Goal: Navigation & Orientation: Find specific page/section

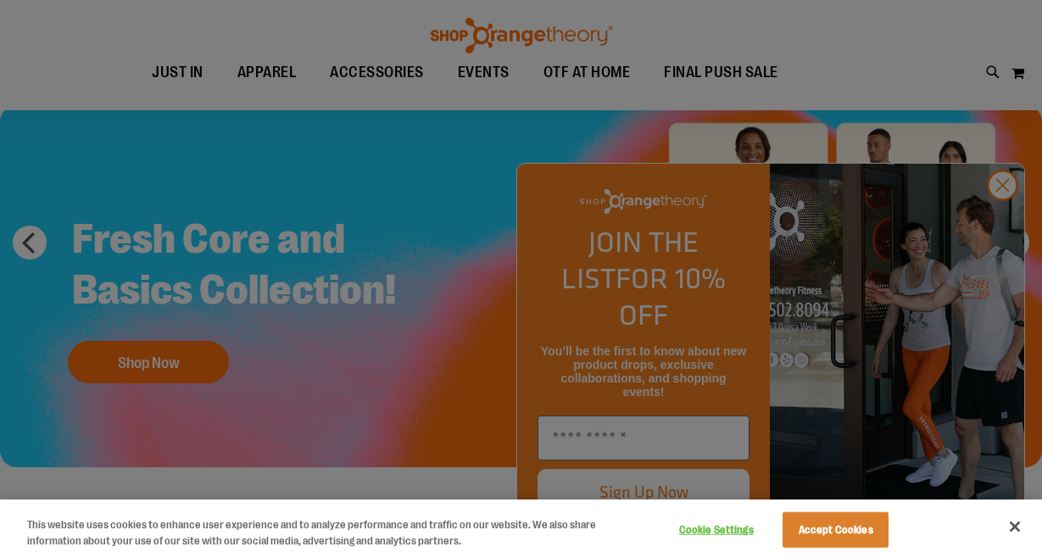
scroll to position [84, 0]
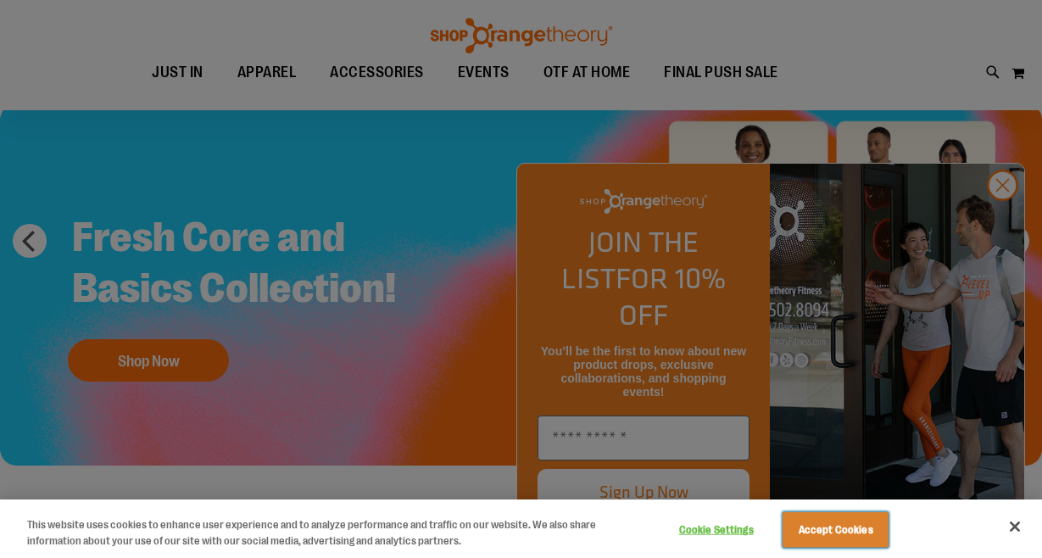
click at [869, 534] on button "Accept Cookies" at bounding box center [836, 530] width 106 height 36
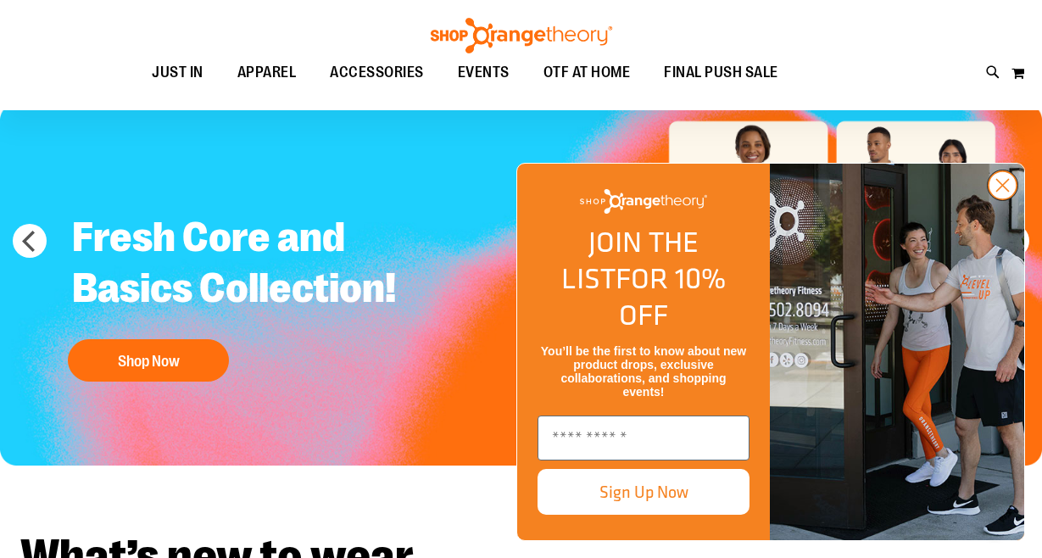
click at [1009, 192] on icon "Close dialog" at bounding box center [1003, 186] width 12 height 12
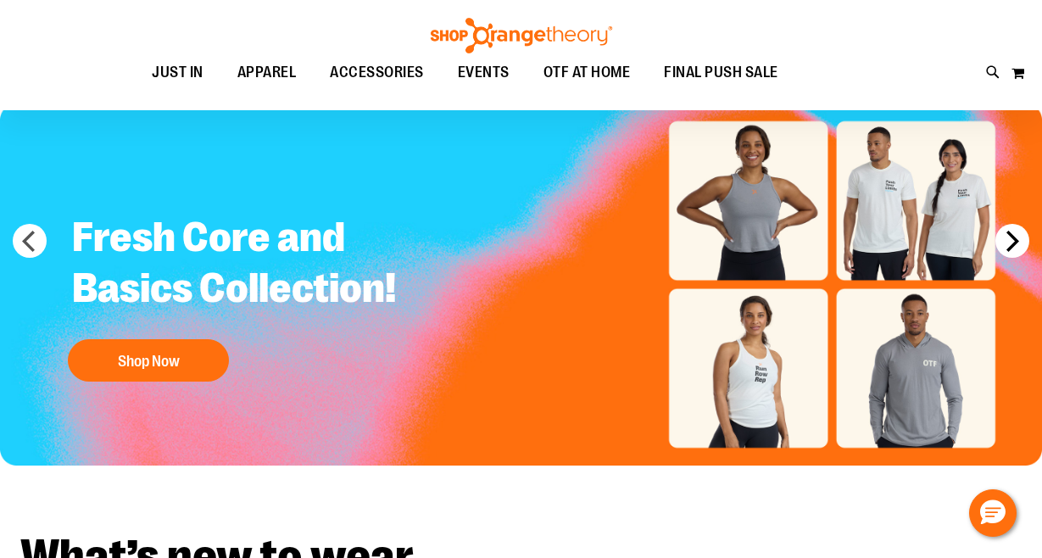
click at [1007, 248] on button "next" at bounding box center [1013, 241] width 34 height 34
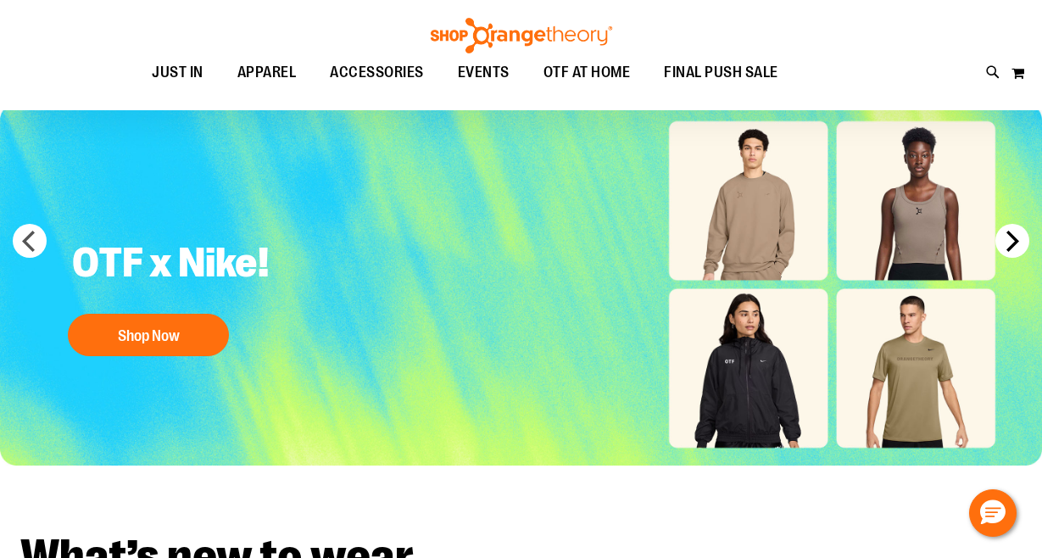
click at [1007, 248] on button "next" at bounding box center [1013, 241] width 34 height 34
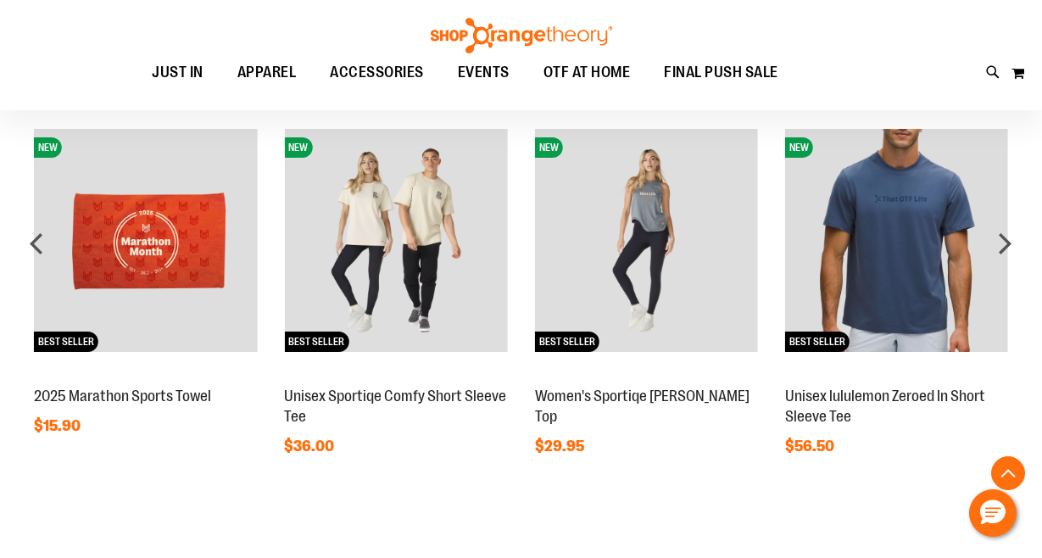
scroll to position [1192, 0]
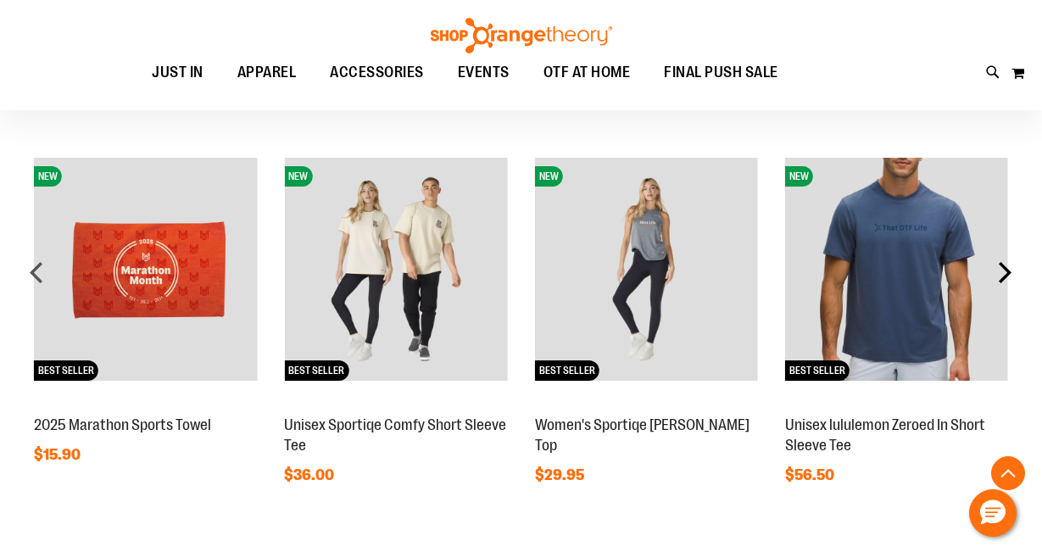
click at [1007, 260] on div "next" at bounding box center [1005, 272] width 34 height 34
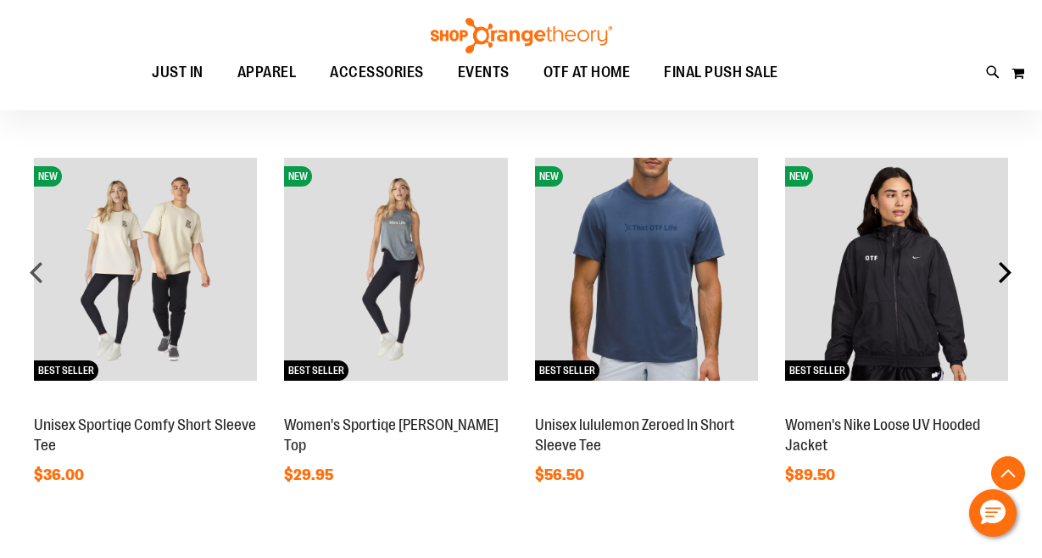
click at [1007, 260] on div "next" at bounding box center [1005, 272] width 34 height 34
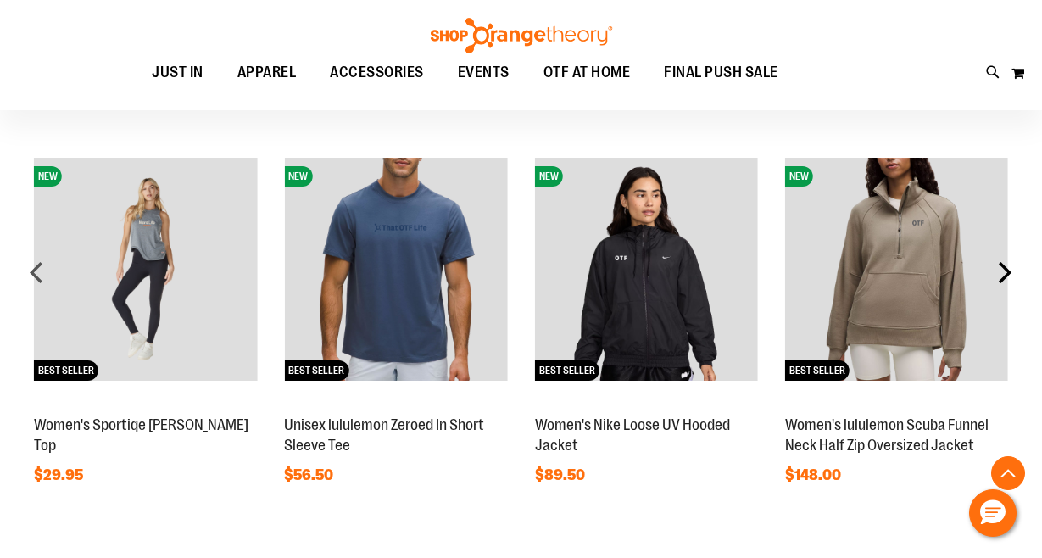
click at [1007, 260] on div "next" at bounding box center [1005, 272] width 34 height 34
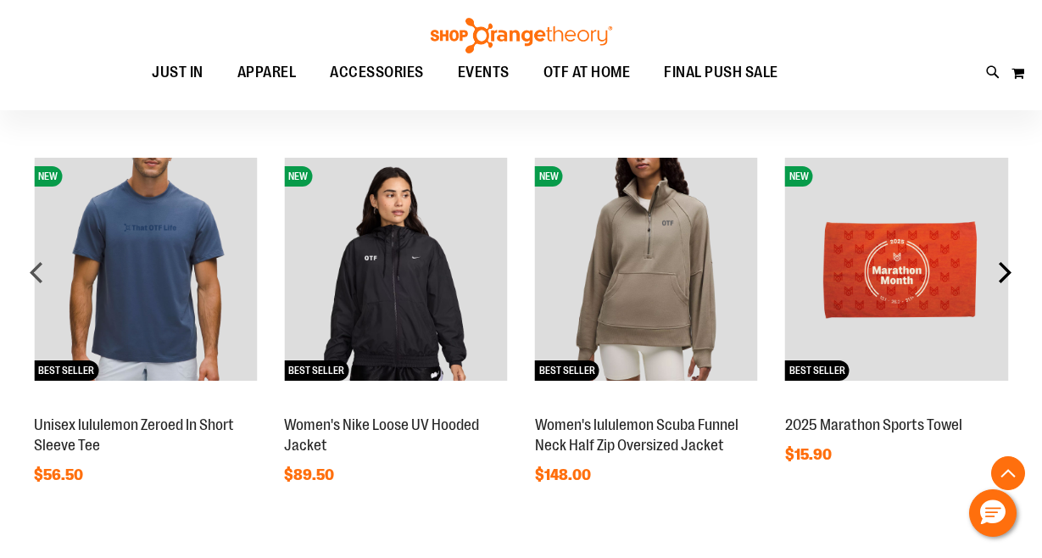
click at [1007, 260] on div "next" at bounding box center [1005, 272] width 34 height 34
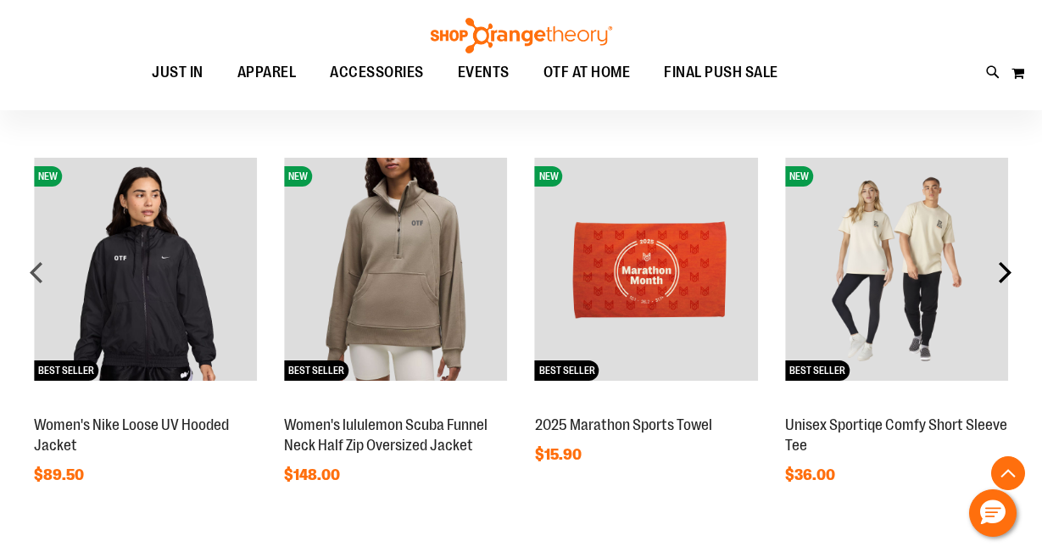
click at [1007, 260] on div "next" at bounding box center [1005, 272] width 34 height 34
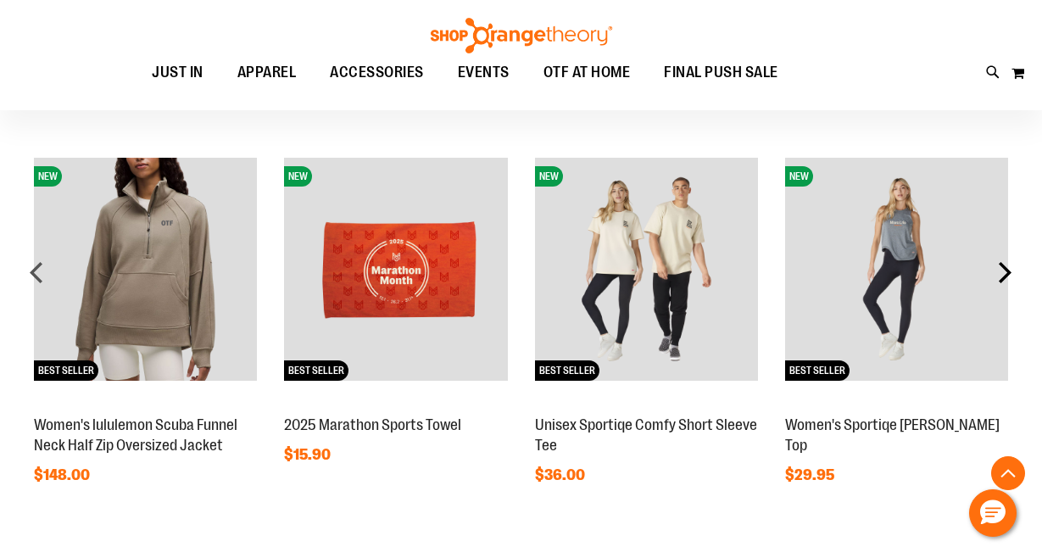
click at [1007, 260] on div "next" at bounding box center [1005, 272] width 34 height 34
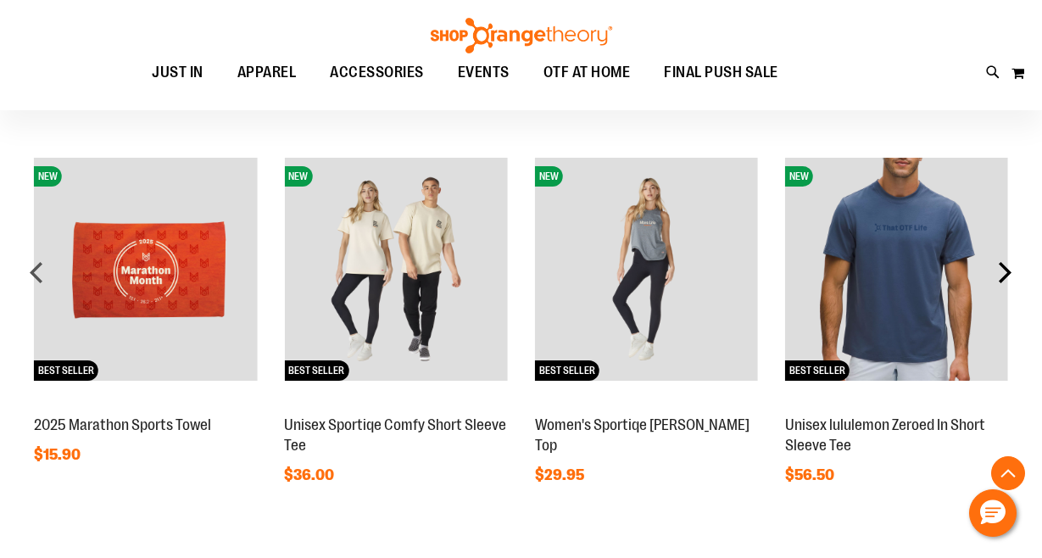
click at [1007, 260] on div "next" at bounding box center [1005, 272] width 34 height 34
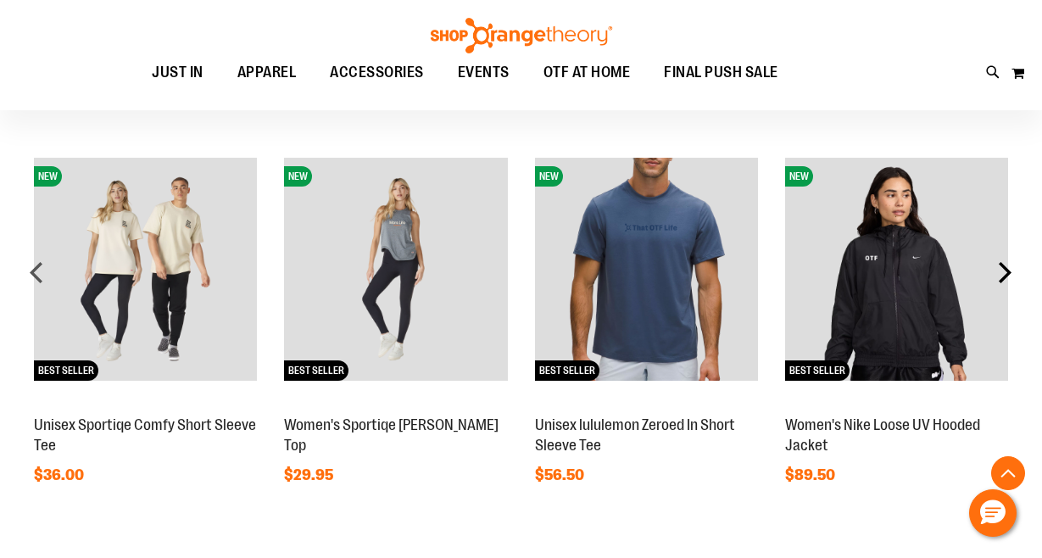
click at [1007, 260] on div "next" at bounding box center [1005, 272] width 34 height 34
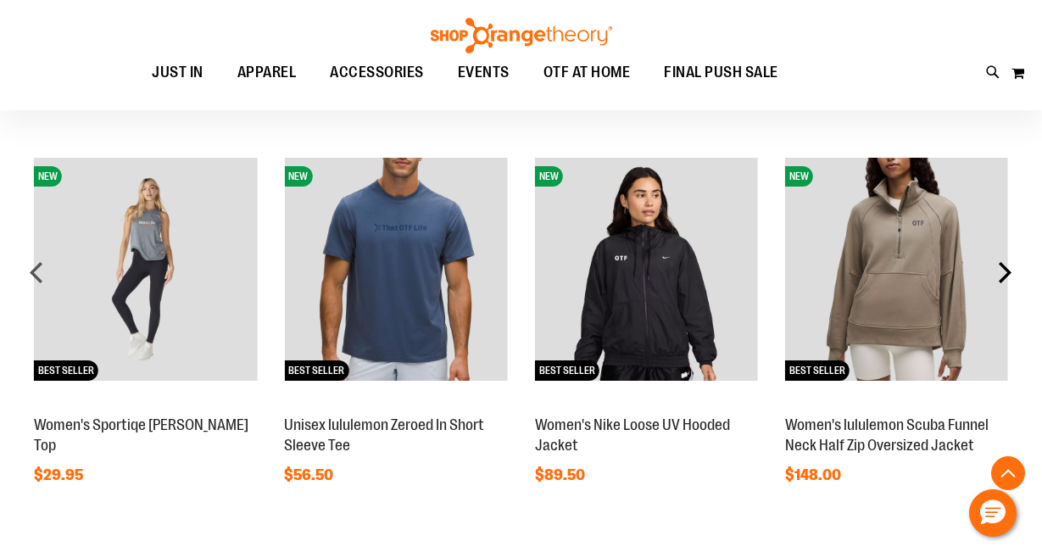
click at [1007, 260] on div "next" at bounding box center [1005, 272] width 34 height 34
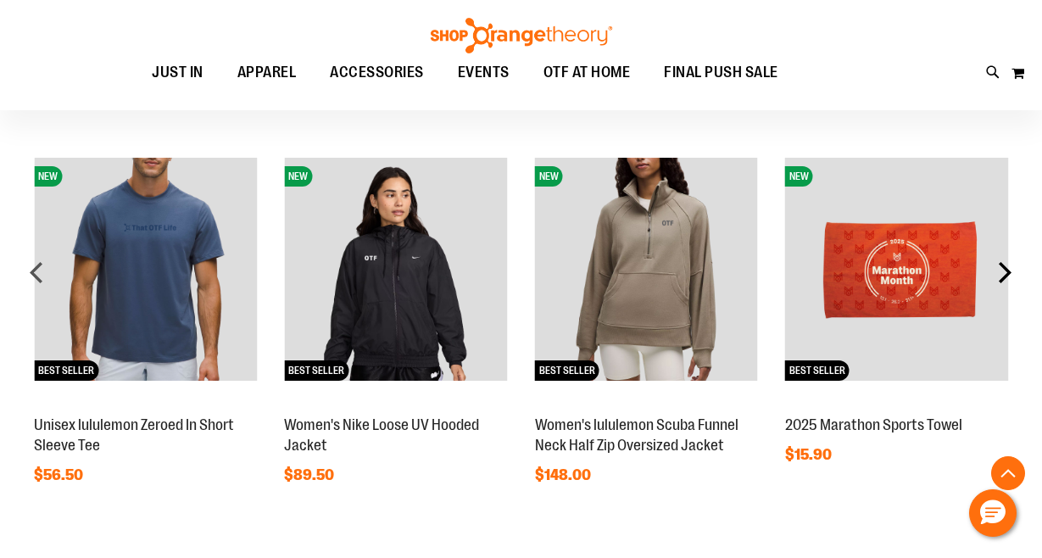
click at [1007, 260] on div "next" at bounding box center [1005, 272] width 34 height 34
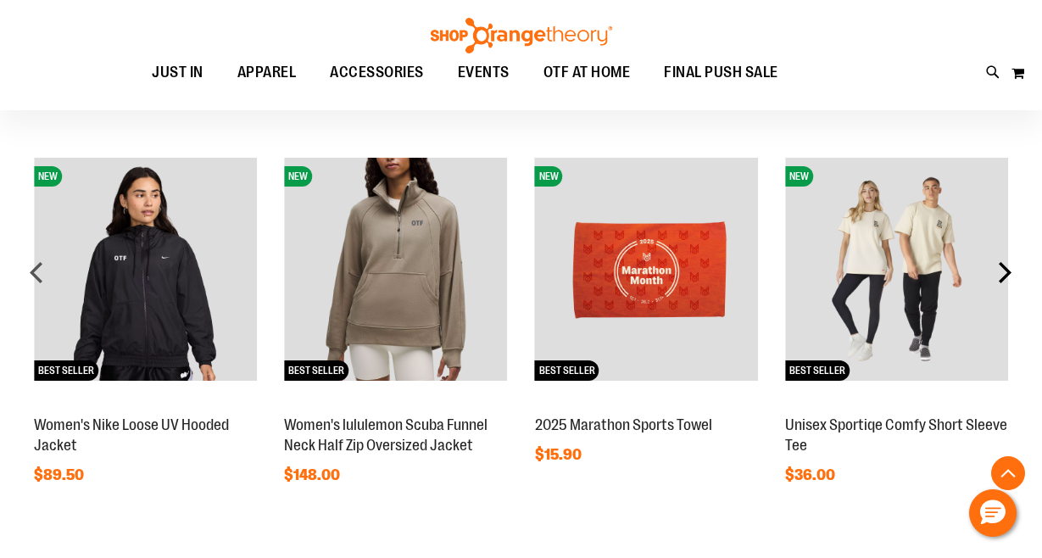
click at [1007, 260] on div "next" at bounding box center [1005, 272] width 34 height 34
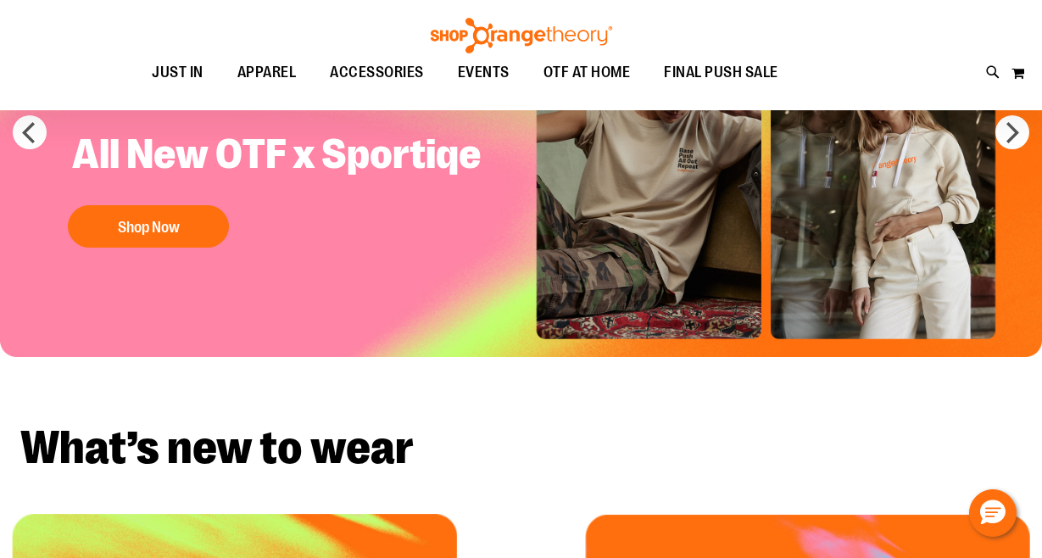
scroll to position [0, 0]
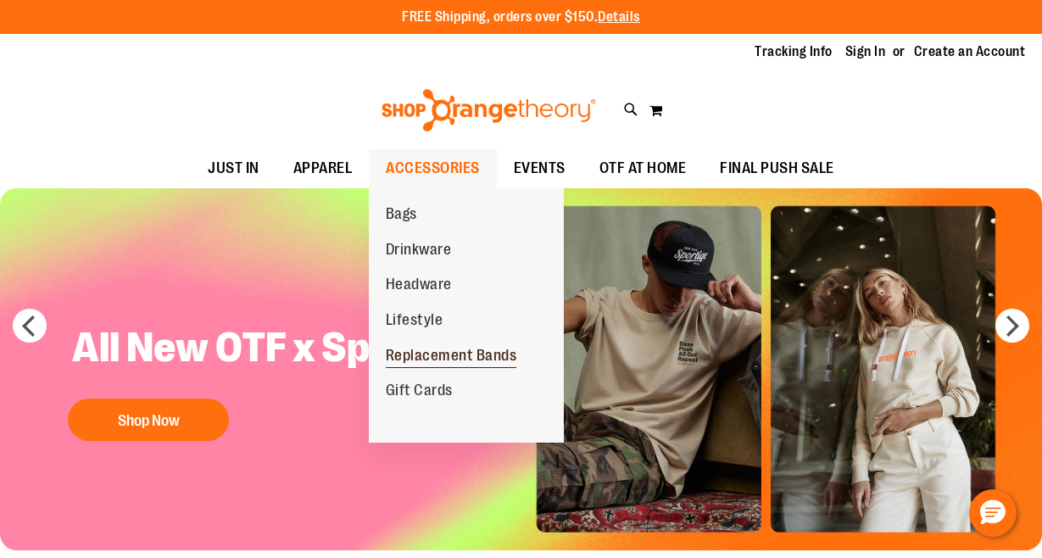
click at [420, 368] on span "Replacement Bands" at bounding box center [451, 357] width 131 height 21
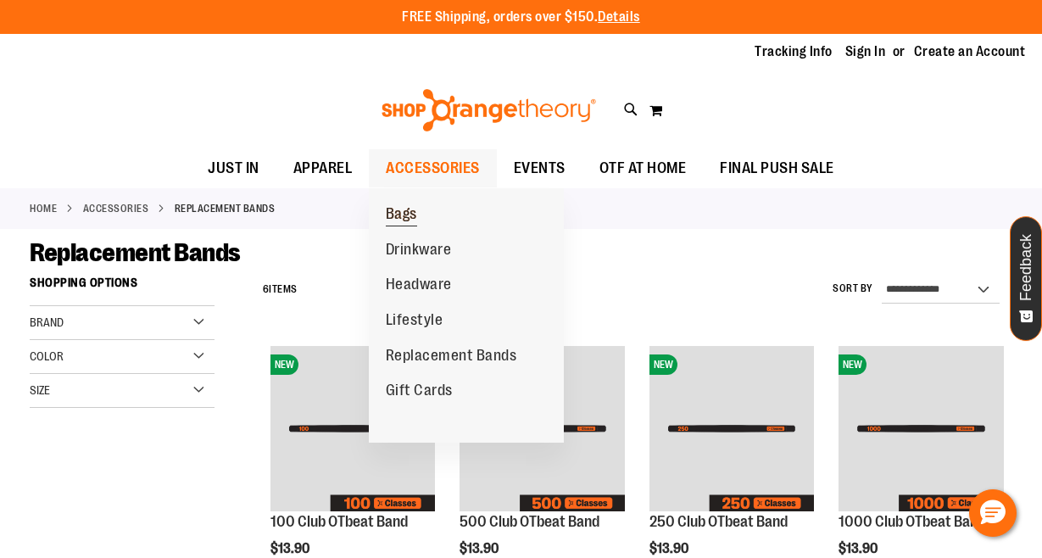
click at [416, 215] on span "Bags" at bounding box center [401, 215] width 31 height 21
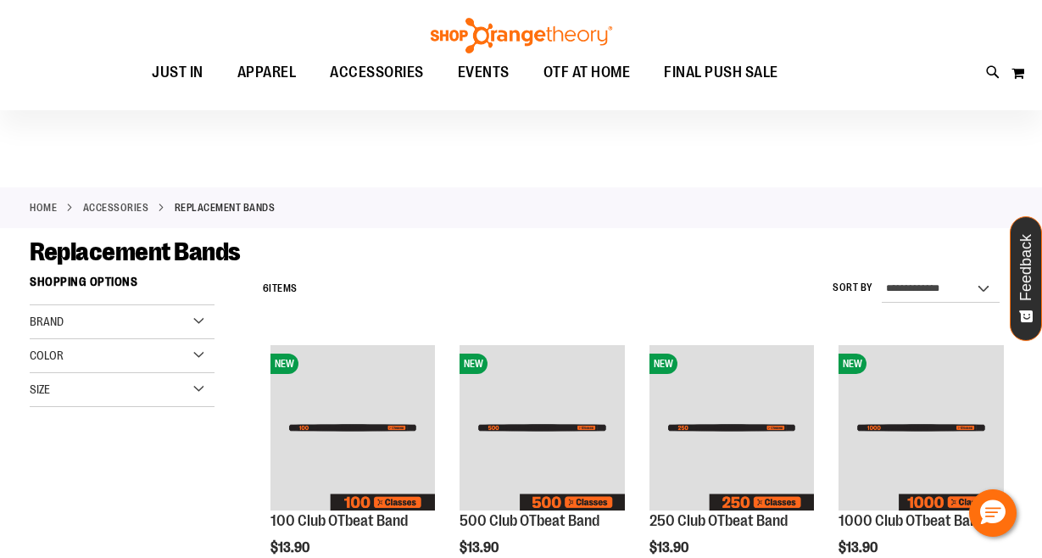
scroll to position [14, 0]
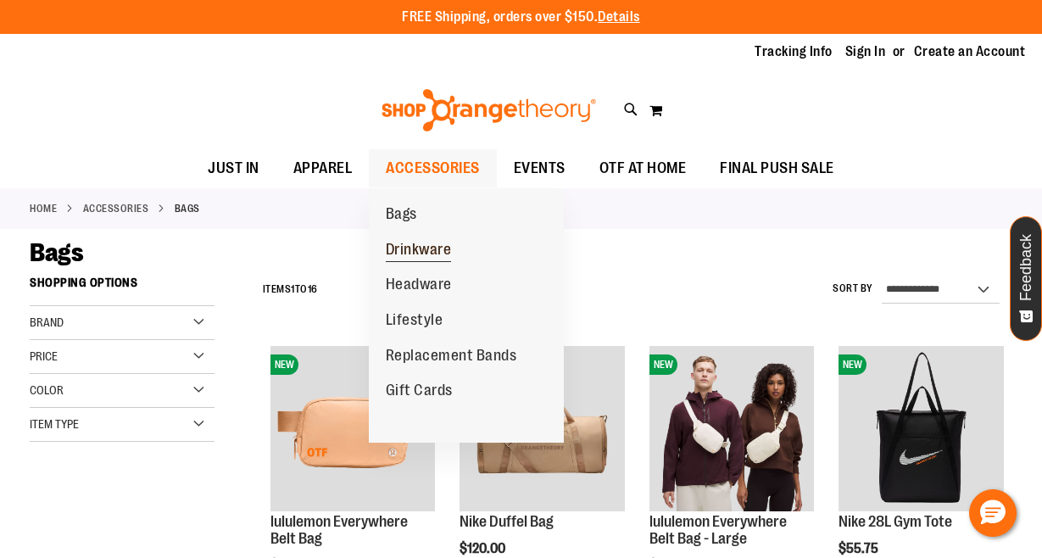
click at [425, 254] on span "Drinkware" at bounding box center [419, 251] width 66 height 21
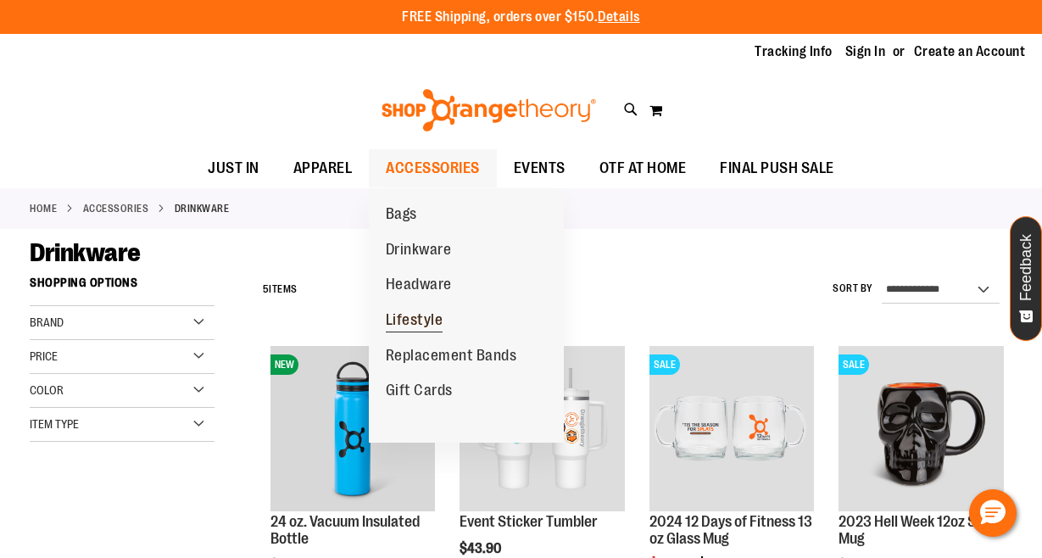
click at [433, 321] on span "Lifestyle" at bounding box center [415, 321] width 58 height 21
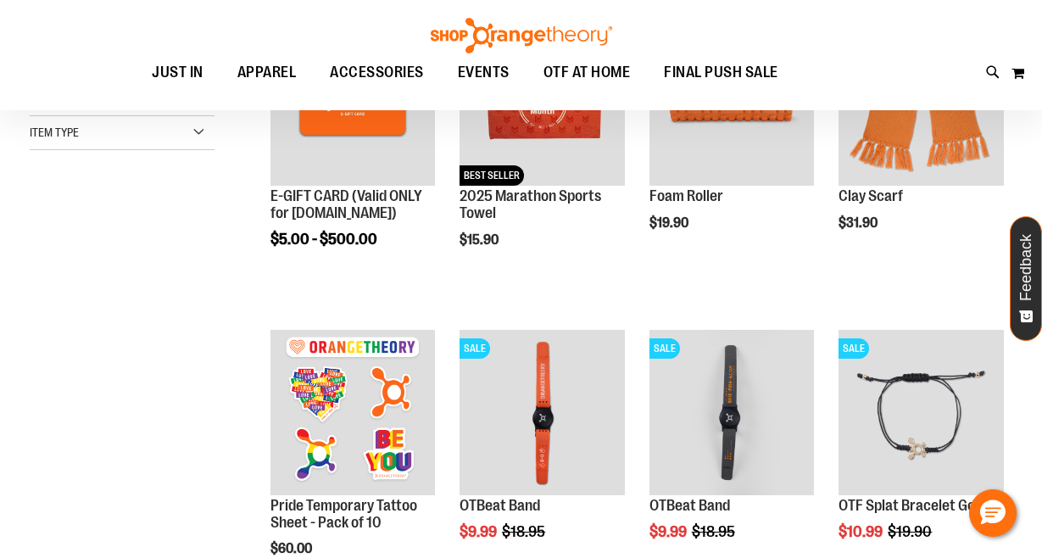
scroll to position [173, 0]
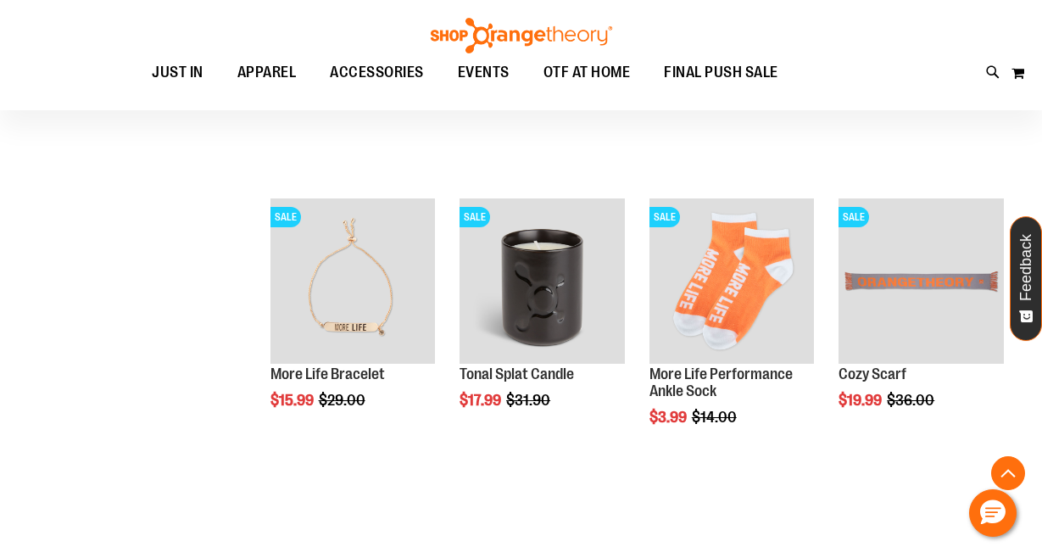
scroll to position [195, 0]
